Goal: Task Accomplishment & Management: Manage account settings

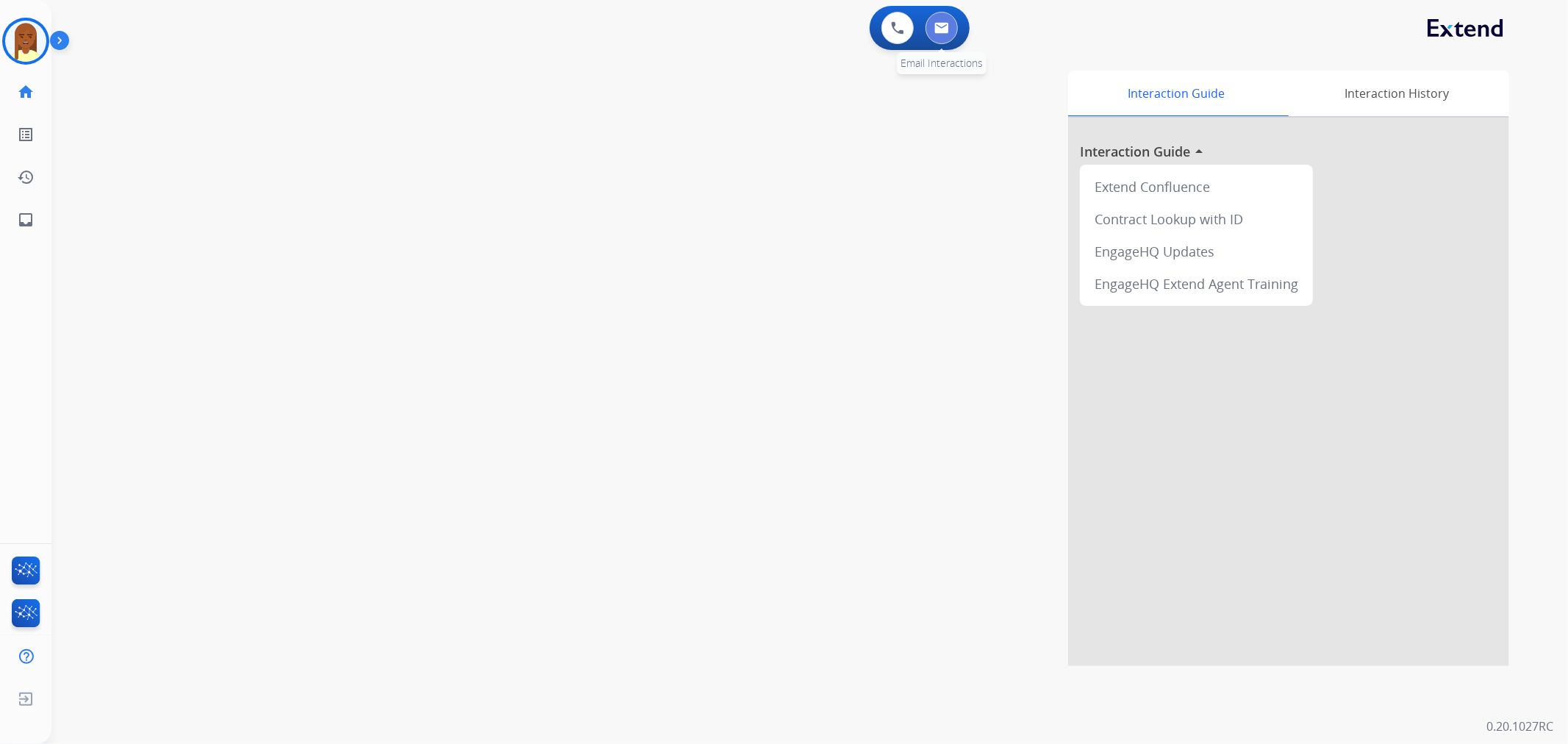
click at [945, 35] on button at bounding box center [942, 28] width 32 height 32
select select "**********"
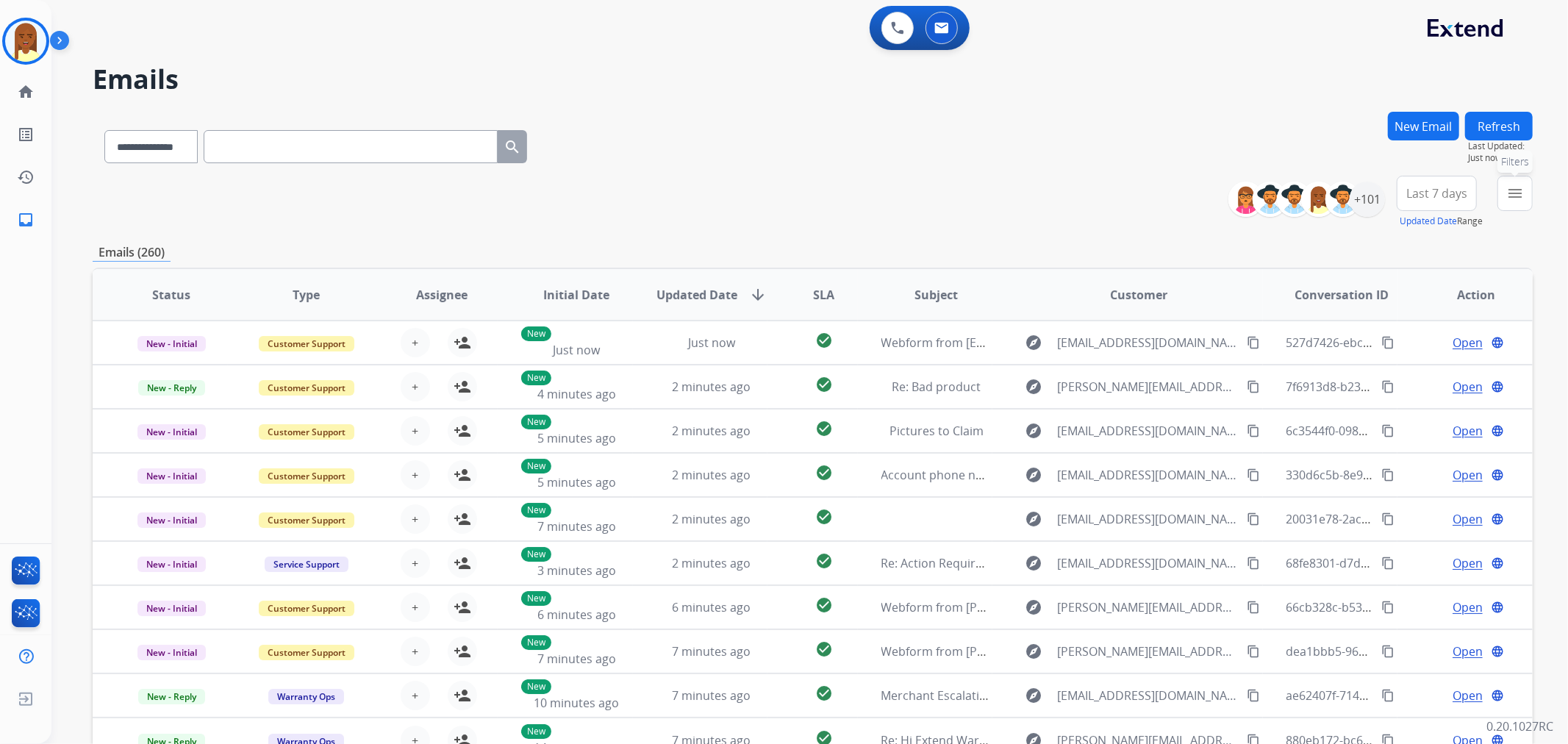
click at [1512, 196] on mat-icon "menu" at bounding box center [1515, 193] width 18 height 18
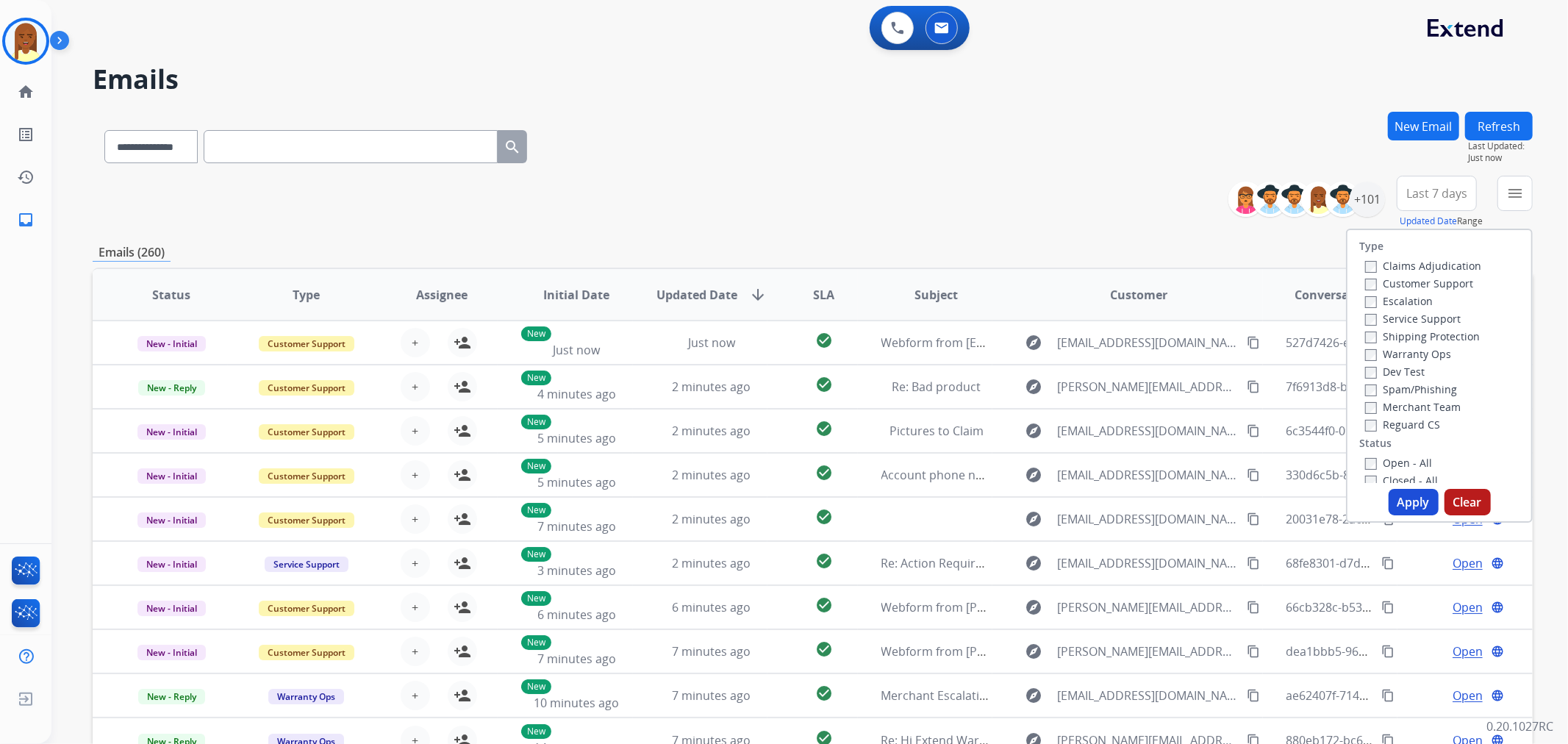
click at [1226, 94] on h2 "Emails" at bounding box center [813, 79] width 1440 height 29
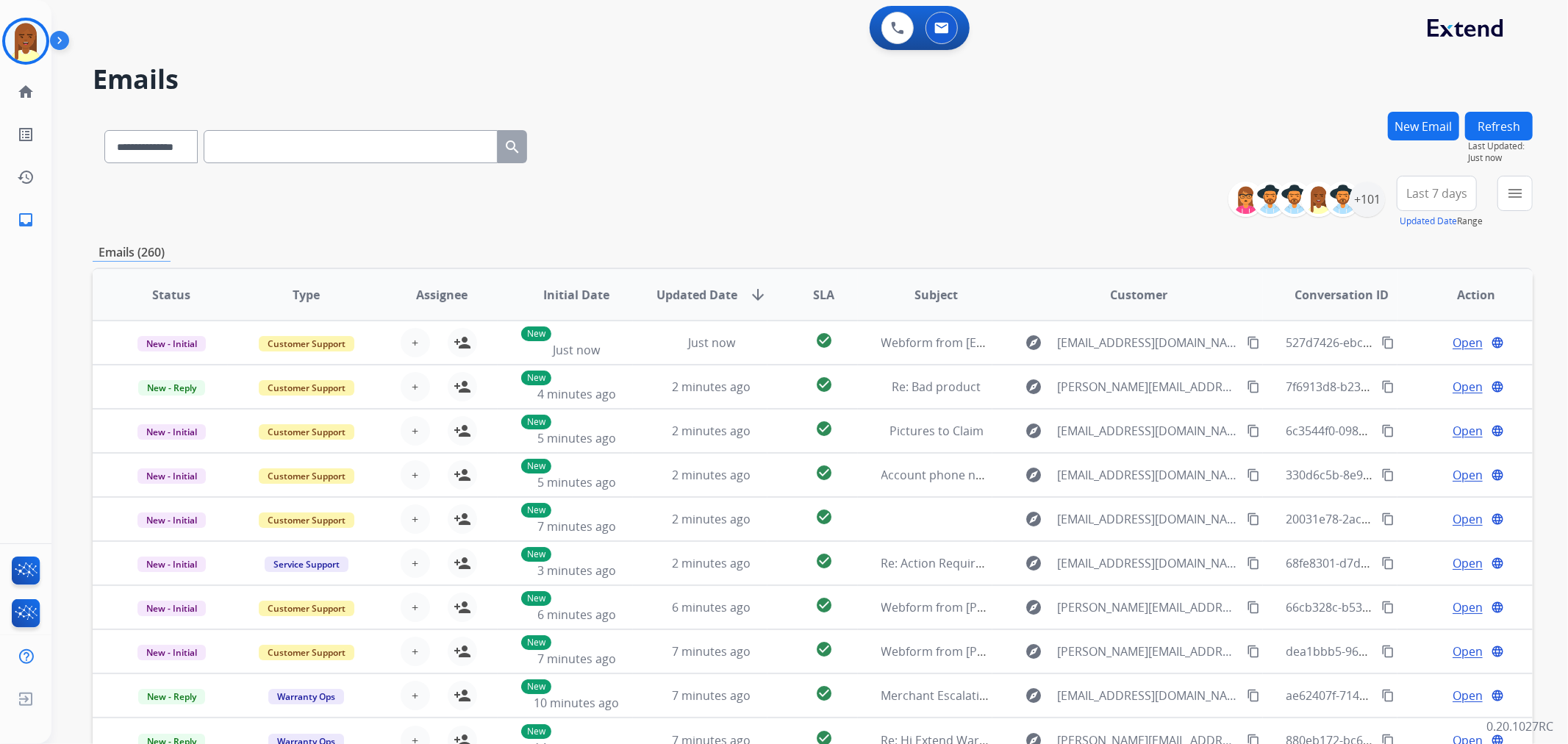
click at [1414, 111] on div "**********" at bounding box center [792, 424] width 1482 height 744
click at [1420, 126] on button "New Email" at bounding box center [1424, 126] width 71 height 29
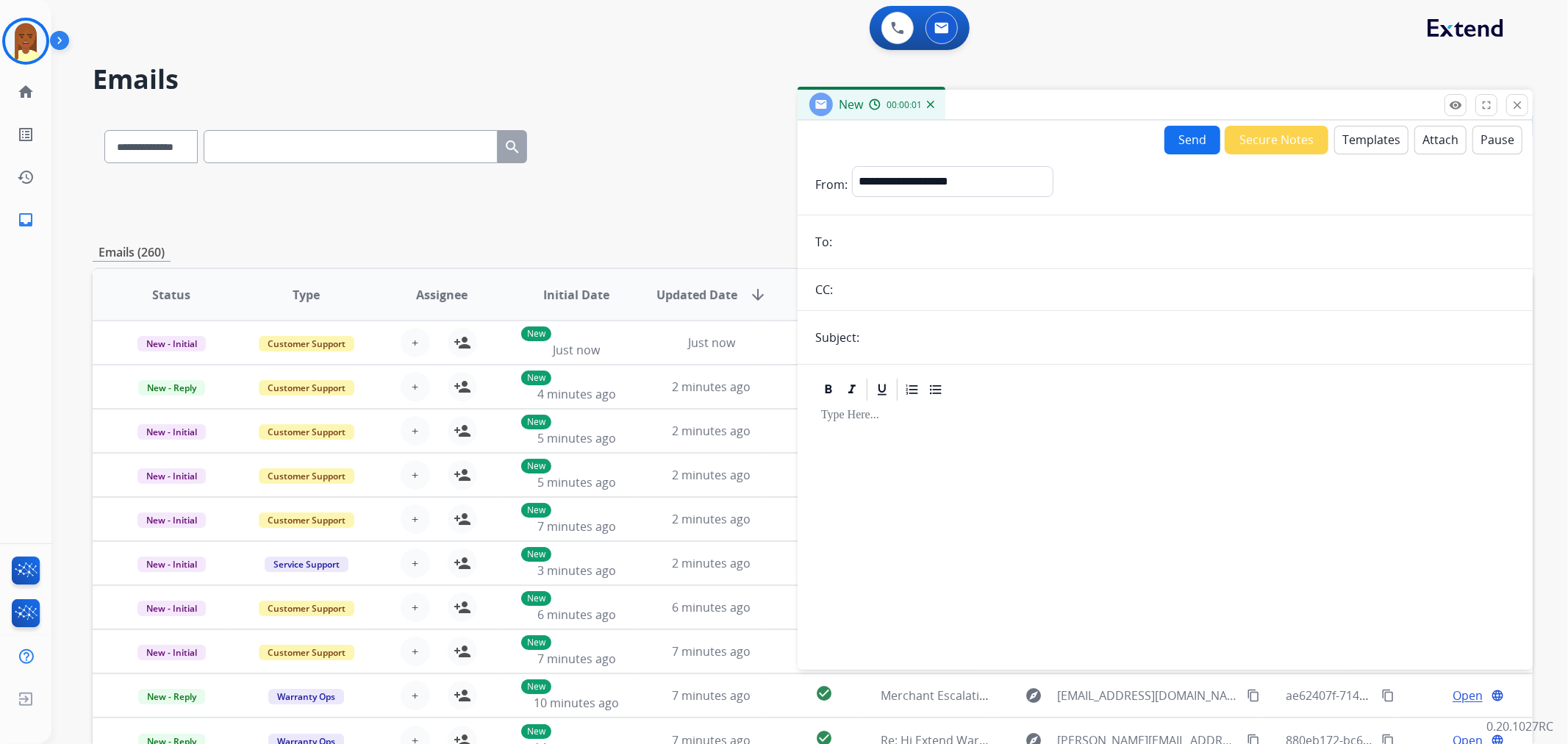
click at [1349, 138] on button "Templates" at bounding box center [1371, 140] width 74 height 29
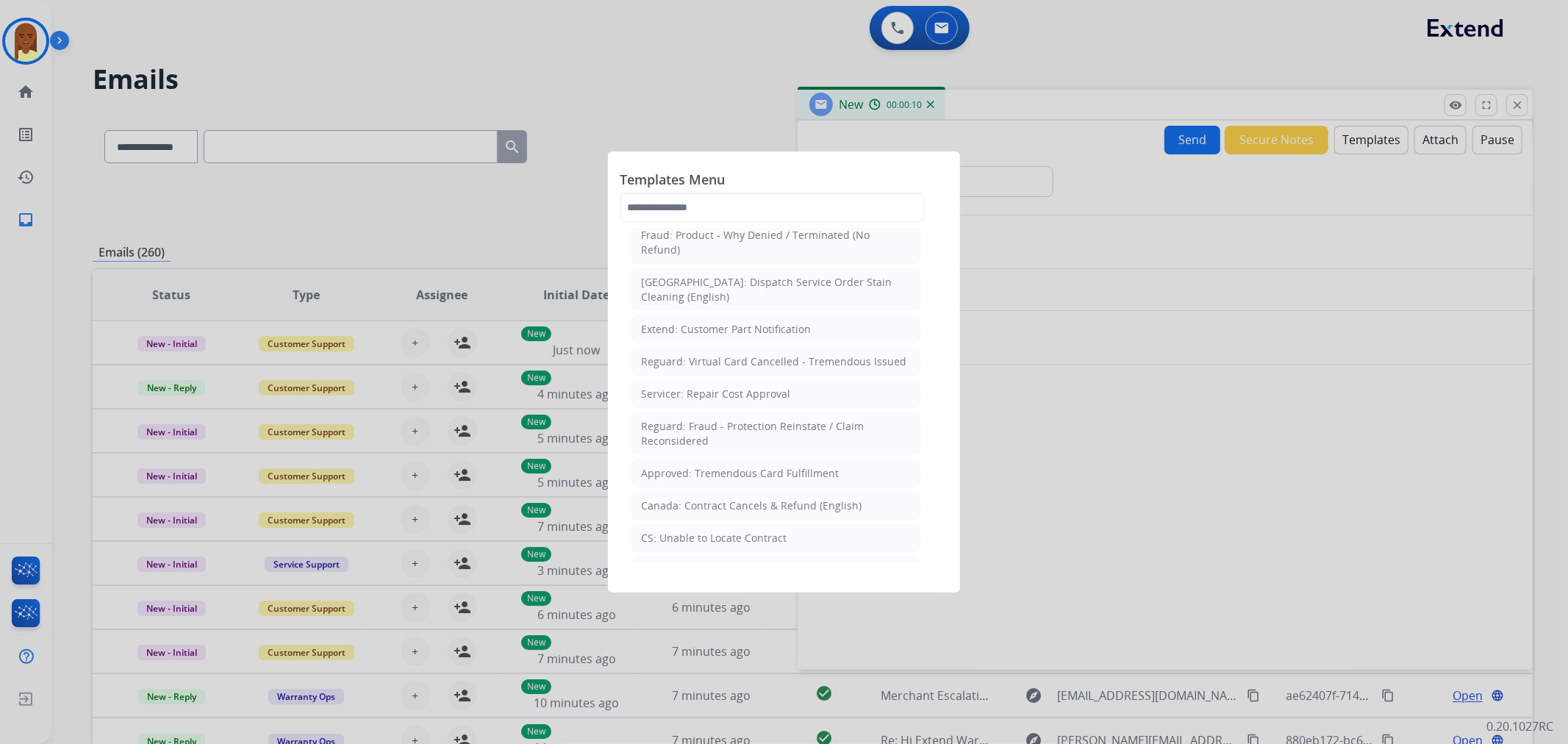
scroll to position [490, 0]
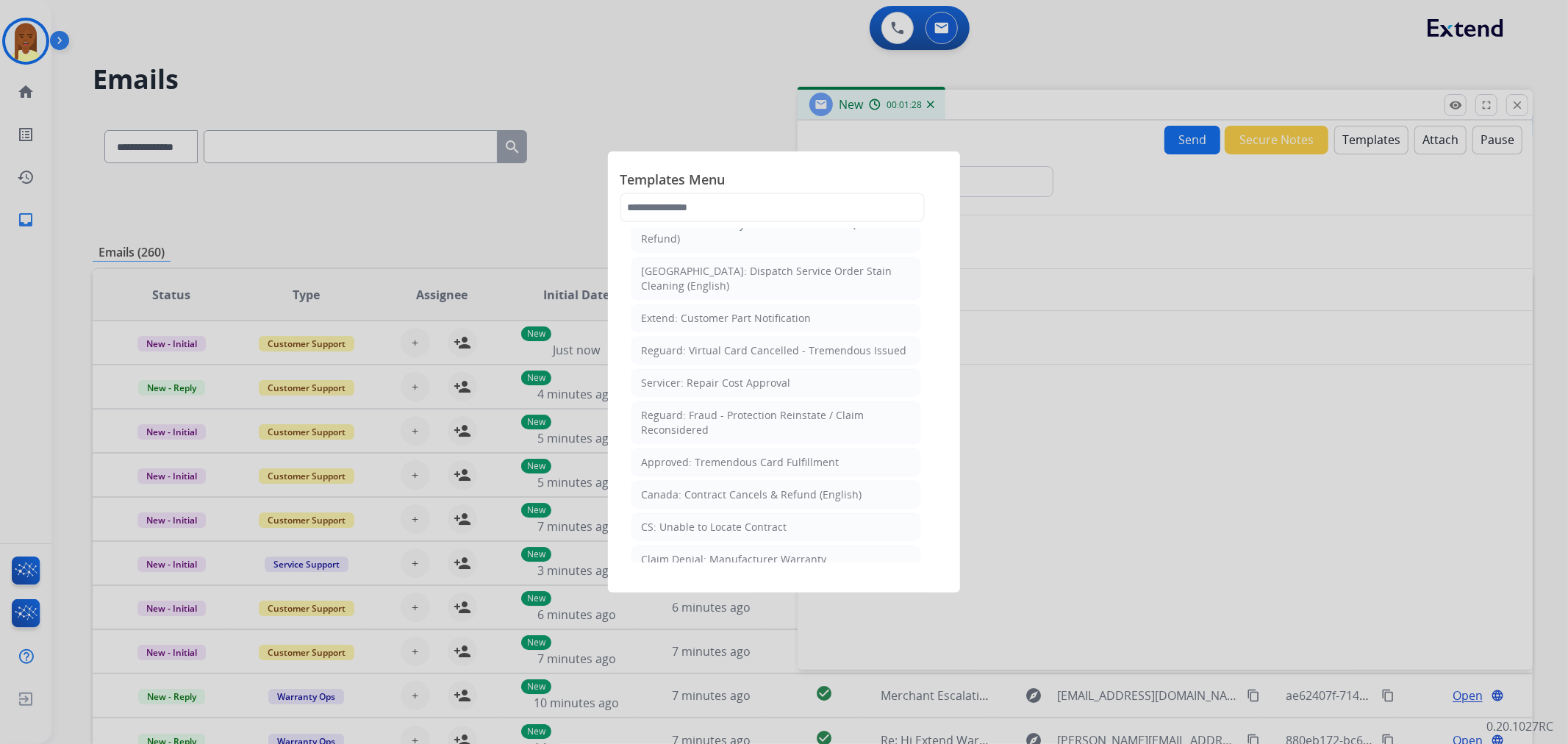
click at [664, 56] on div at bounding box center [784, 372] width 1568 height 744
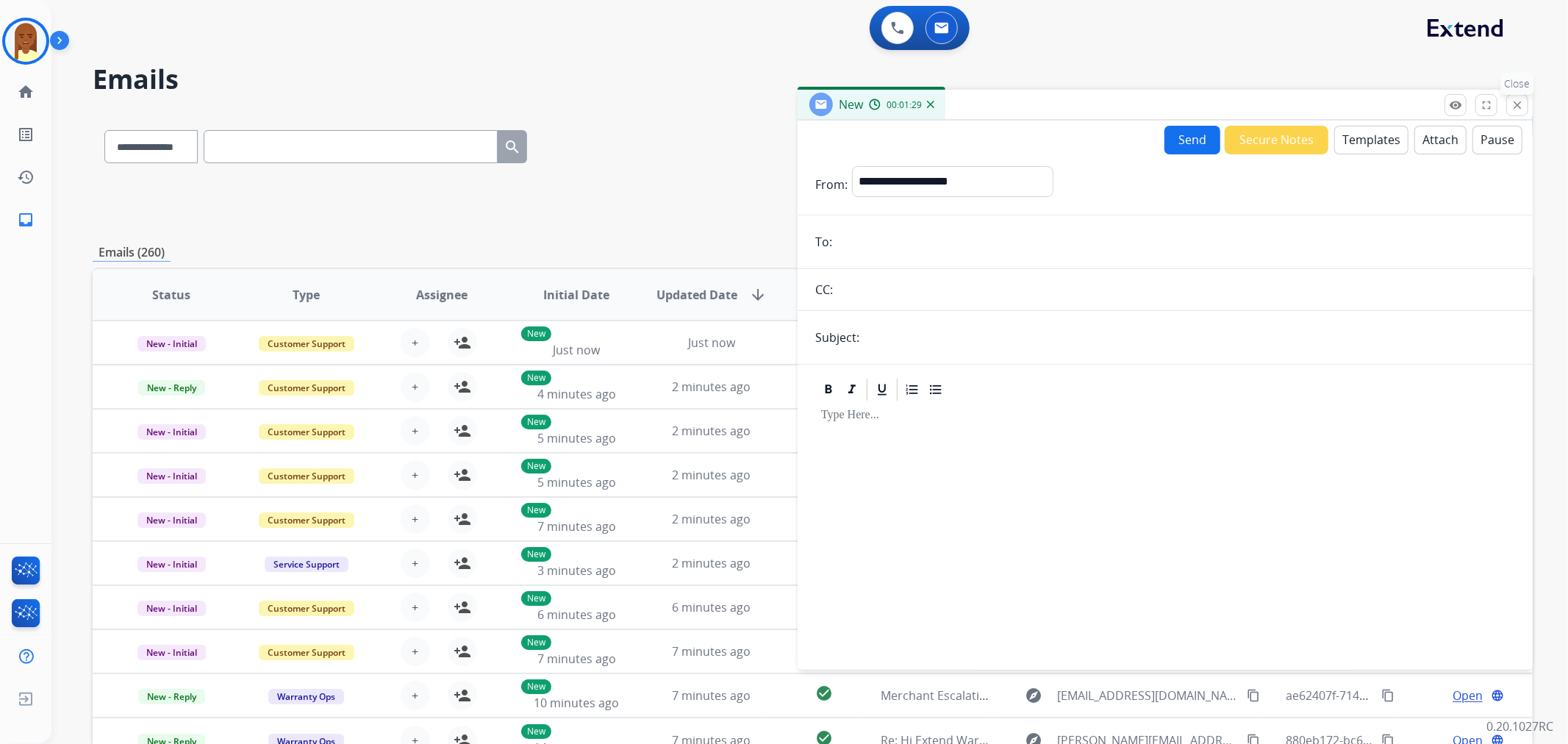
click at [1526, 100] on button "close Close" at bounding box center [1517, 105] width 23 height 23
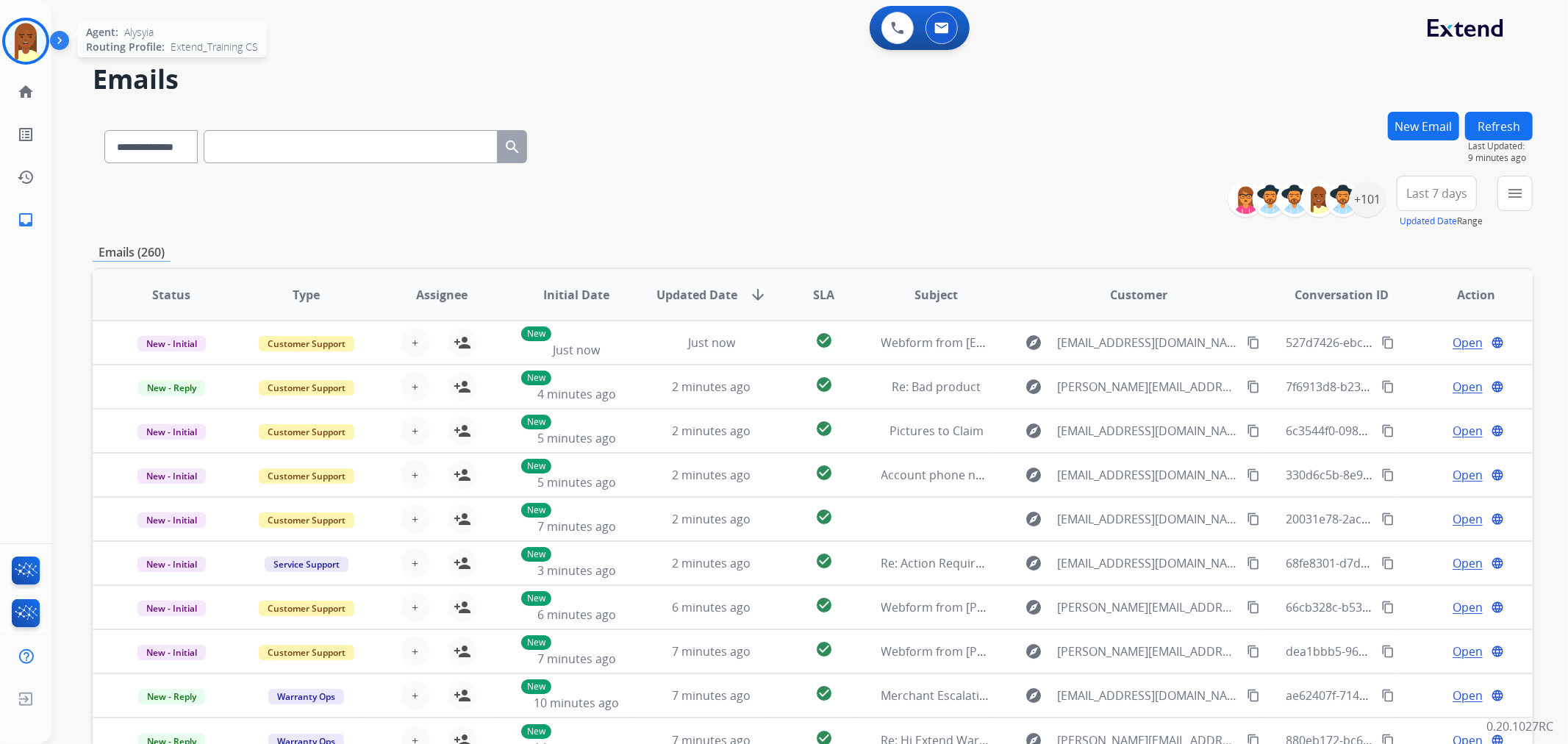
click at [21, 39] on img at bounding box center [25, 41] width 41 height 41
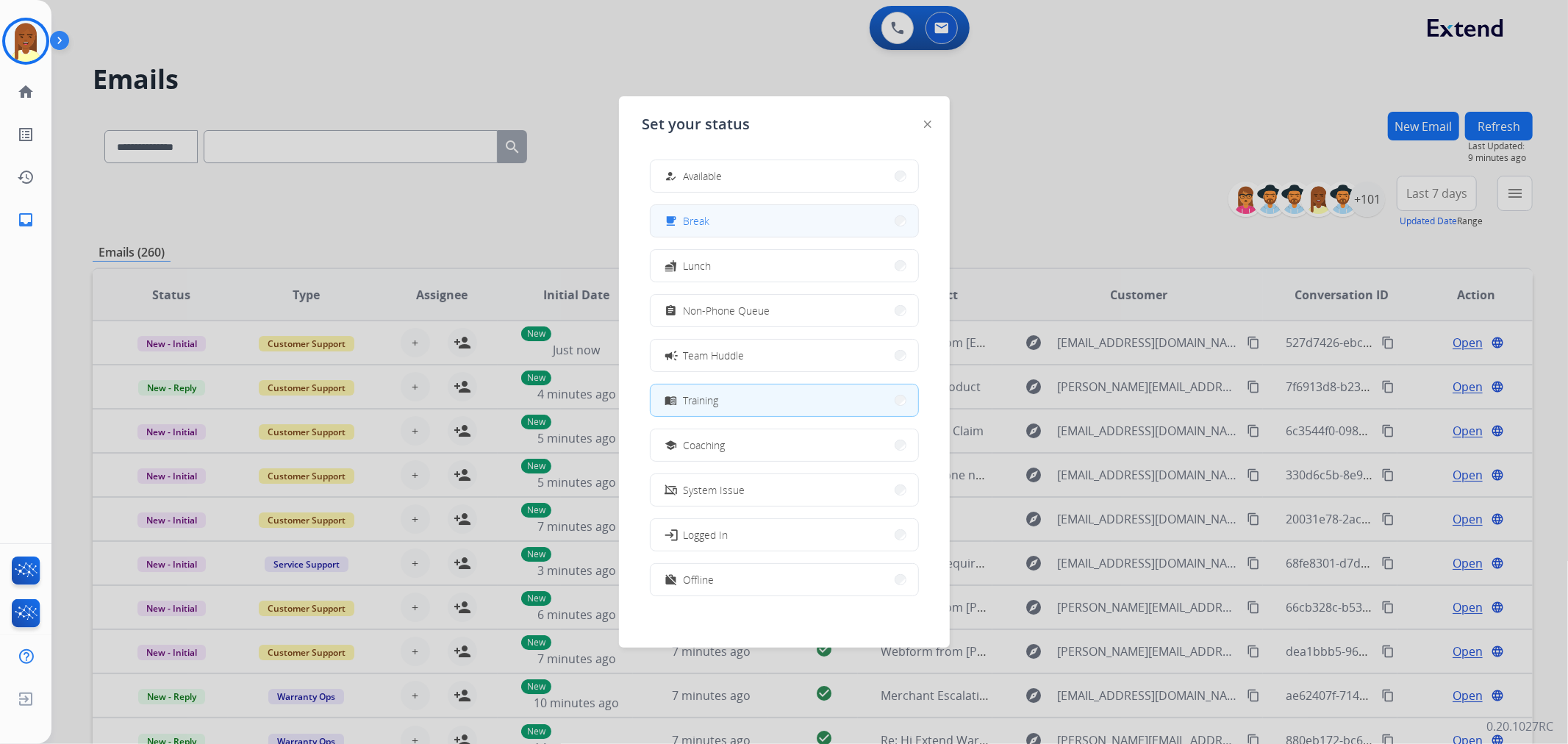
click at [717, 220] on button "free_breakfast Break" at bounding box center [784, 221] width 267 height 32
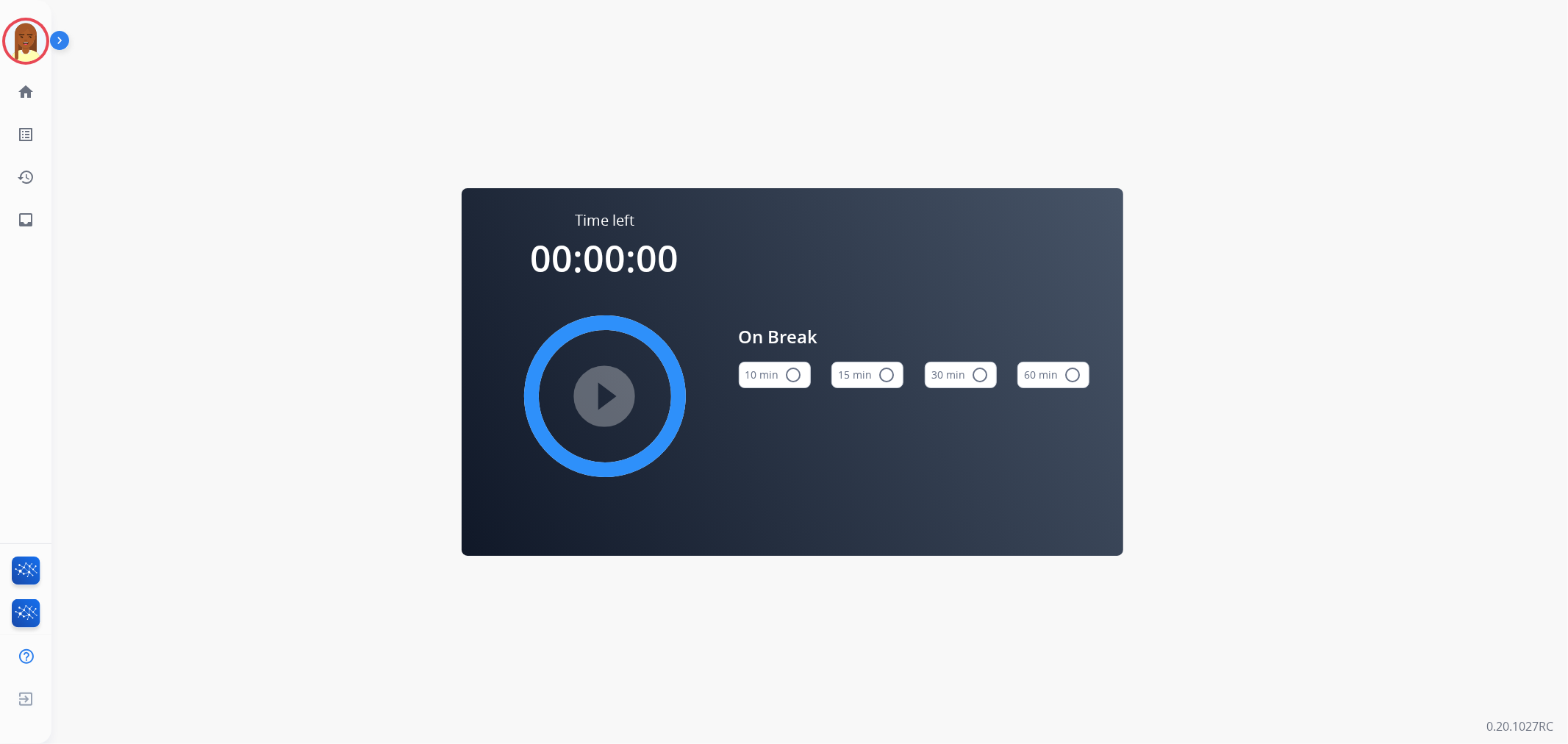
click at [0, 37] on div "[PERSON_NAME] Break Edit Avatar Agent: [PERSON_NAME] Profile: Extend_Training CS" at bounding box center [25, 41] width 52 height 47
click at [12, 38] on img at bounding box center [25, 41] width 41 height 41
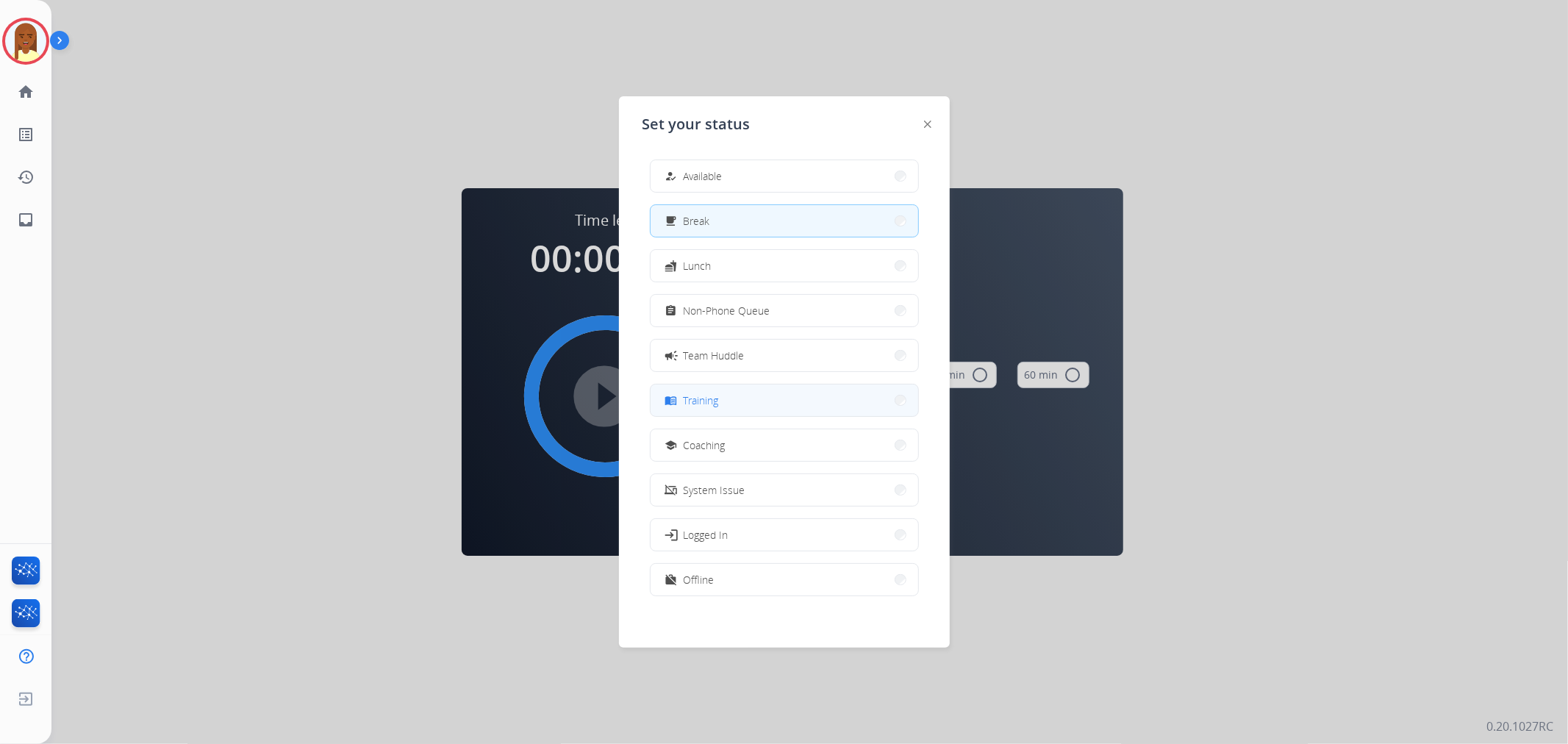
click at [692, 409] on button "menu_book Training" at bounding box center [784, 401] width 267 height 32
